Goal: Task Accomplishment & Management: Complete application form

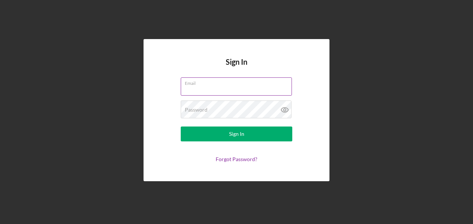
click at [222, 88] on input "Email" at bounding box center [236, 86] width 111 height 18
type input "[PERSON_NAME][EMAIL_ADDRESS][PERSON_NAME][DOMAIN_NAME]"
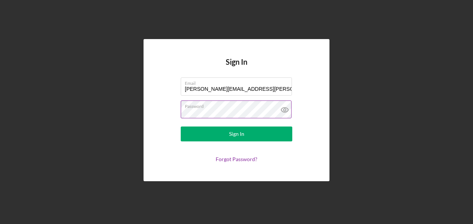
click at [181, 126] on button "Sign In" at bounding box center [237, 133] width 112 height 15
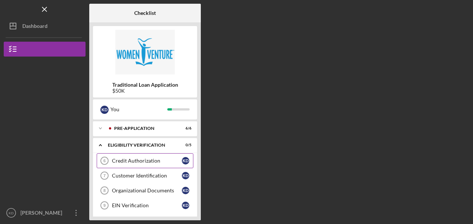
click at [148, 164] on link "Credit Authorization 6 Credit Authorization K D" at bounding box center [145, 160] width 97 height 15
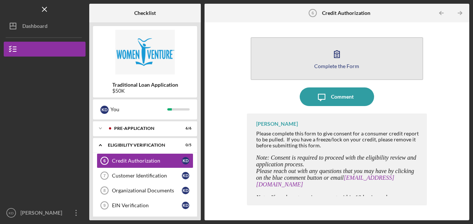
click at [336, 63] on div "Complete the Form" at bounding box center [336, 66] width 45 height 6
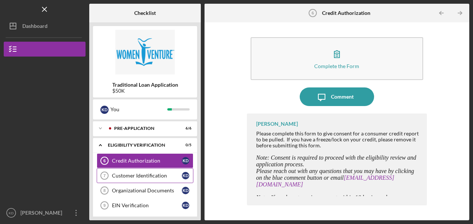
click at [143, 178] on div "Customer Identification" at bounding box center [147, 175] width 70 height 6
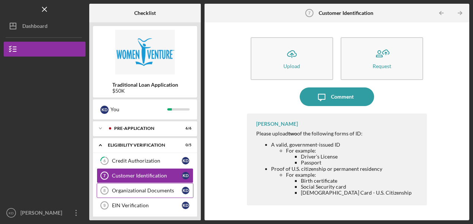
click at [137, 191] on div "Organizational Documents" at bounding box center [147, 190] width 70 height 6
